Goal: Task Accomplishment & Management: Use online tool/utility

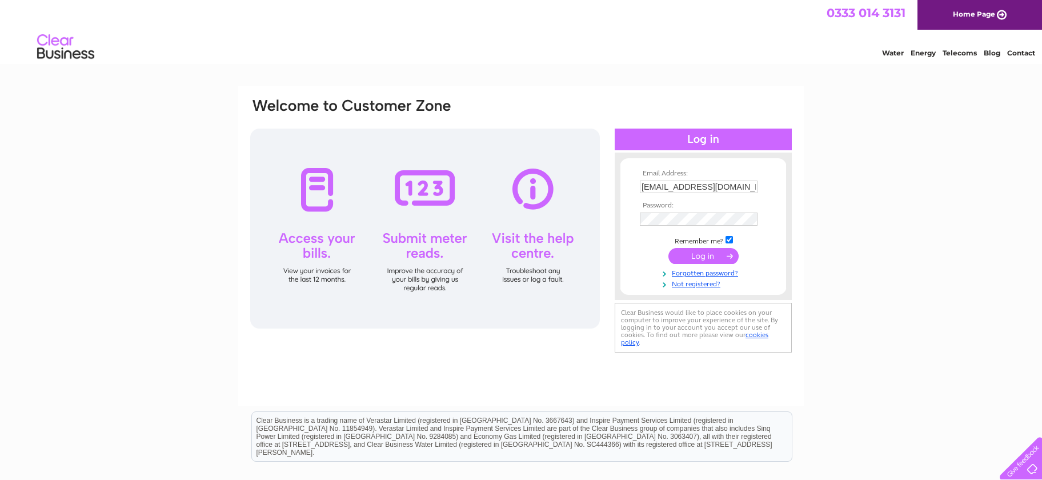
click at [700, 253] on input "submit" at bounding box center [704, 256] width 70 height 16
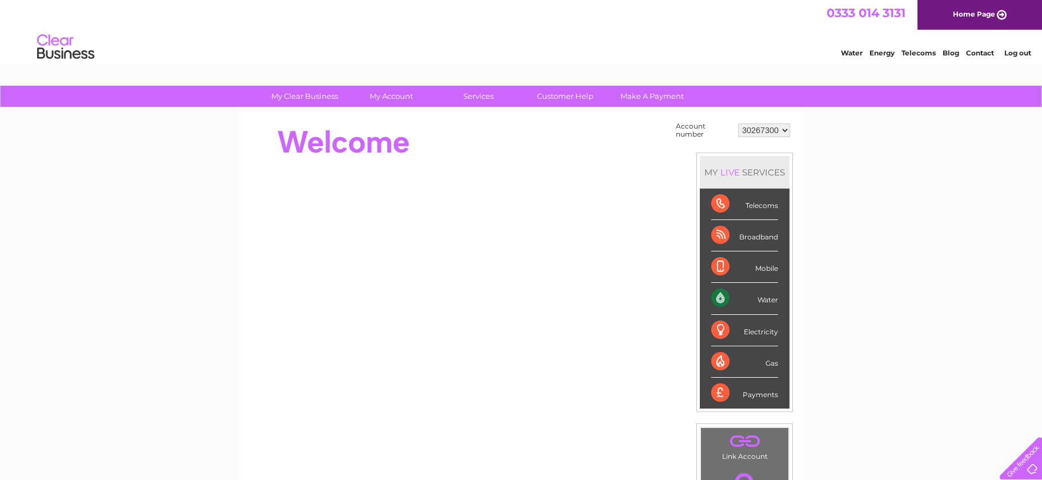
click at [725, 297] on div "Water" at bounding box center [744, 298] width 67 height 31
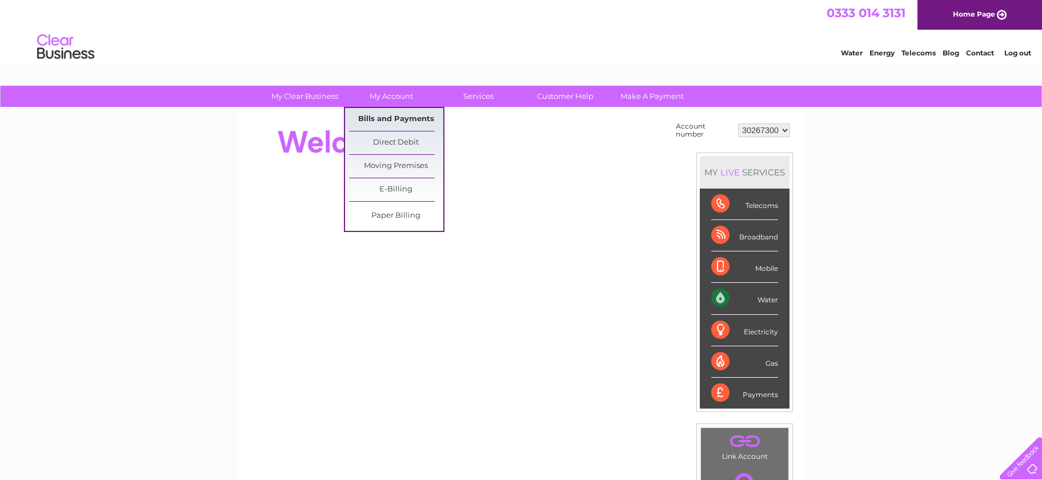
click at [405, 114] on link "Bills and Payments" at bounding box center [396, 119] width 94 height 23
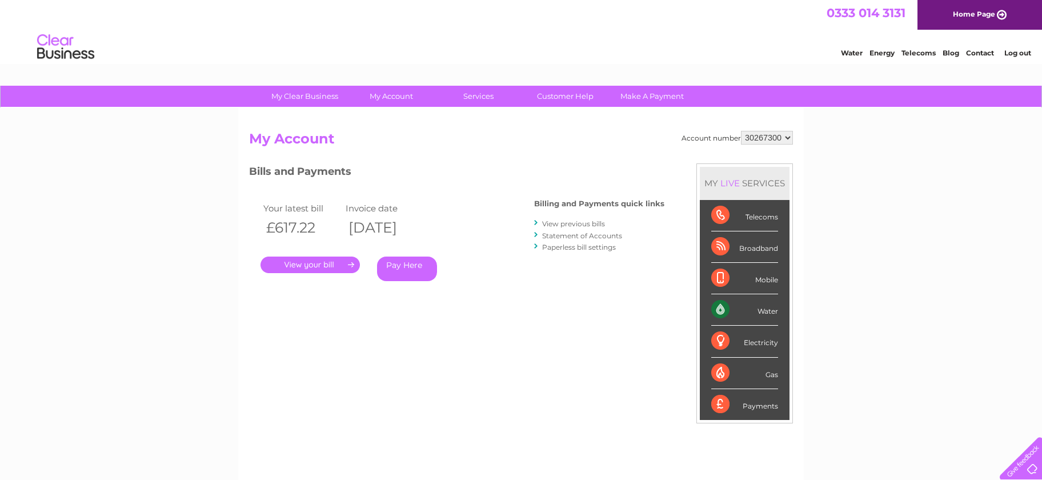
click at [302, 262] on link "." at bounding box center [310, 265] width 99 height 17
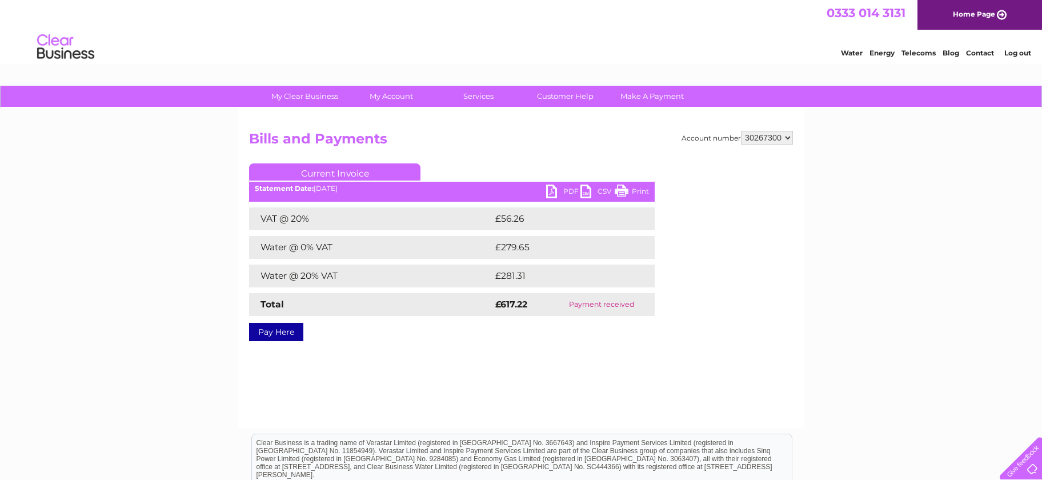
click at [554, 193] on link "PDF" at bounding box center [563, 193] width 34 height 17
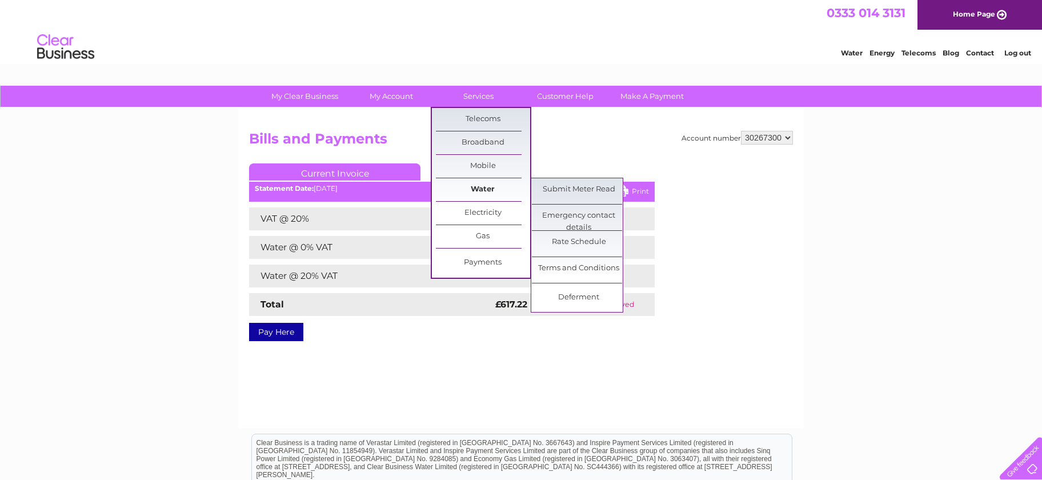
click at [469, 188] on link "Water" at bounding box center [483, 189] width 94 height 23
click at [565, 192] on link "Submit Meter Read" at bounding box center [579, 189] width 94 height 23
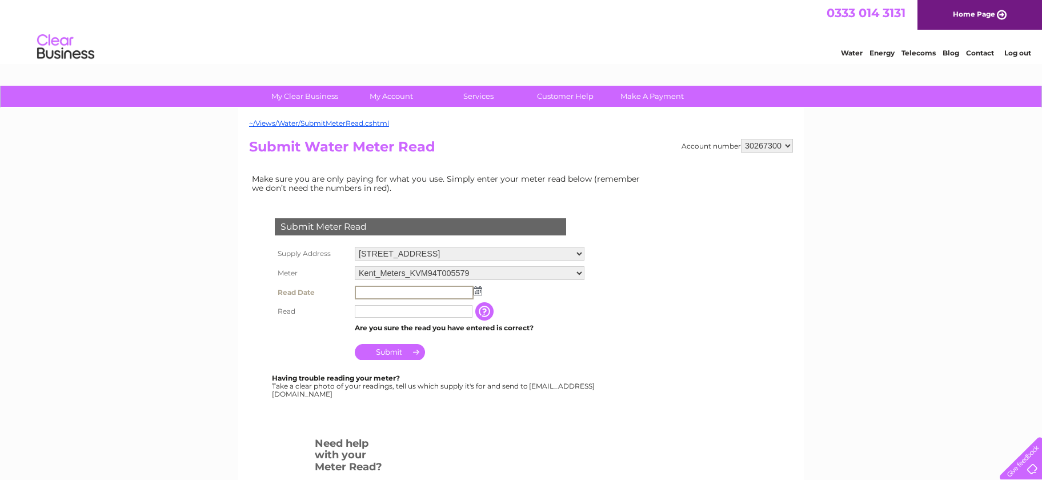
click at [427, 291] on input "text" at bounding box center [414, 293] width 119 height 14
click at [478, 293] on img at bounding box center [477, 290] width 9 height 9
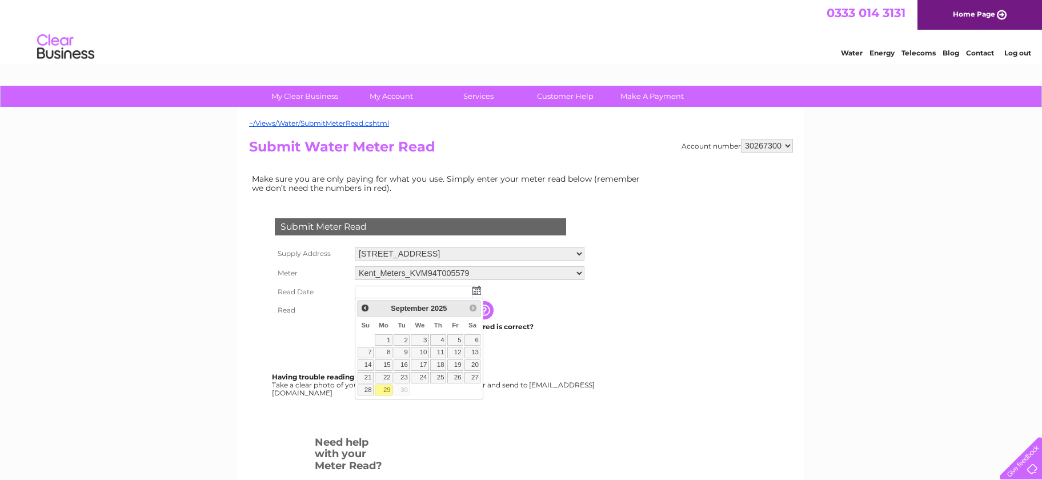
click at [381, 391] on link "29" at bounding box center [384, 390] width 18 height 11
type input "[DATE]"
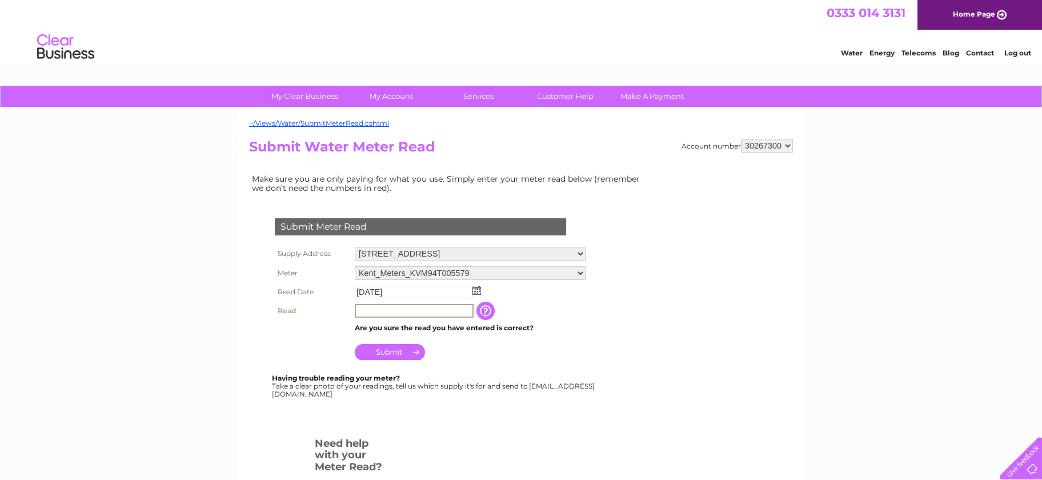
click at [377, 309] on input "text" at bounding box center [414, 311] width 119 height 14
type input "00946"
click at [385, 356] on input "Submit" at bounding box center [390, 352] width 70 height 16
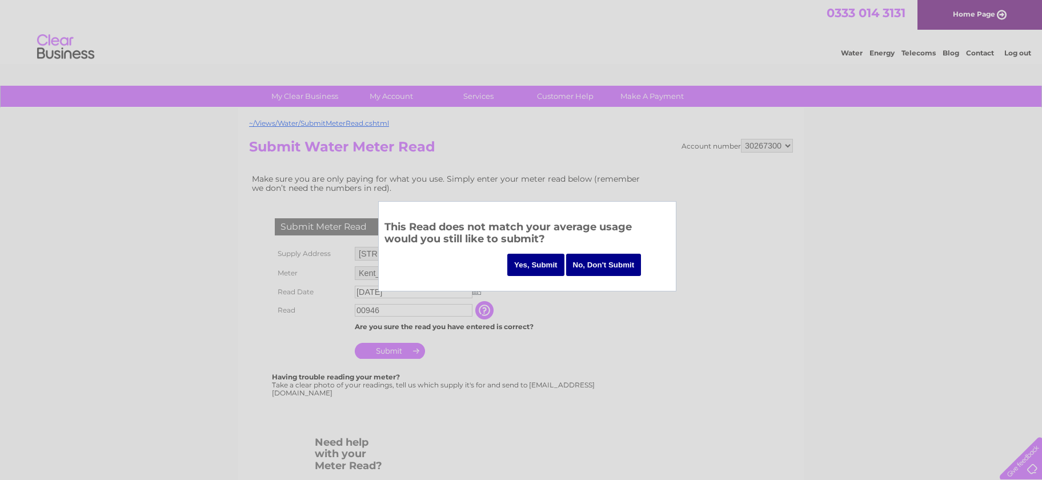
click at [556, 269] on input "Yes, Submit" at bounding box center [535, 265] width 57 height 22
